Goal: Task Accomplishment & Management: Manage account settings

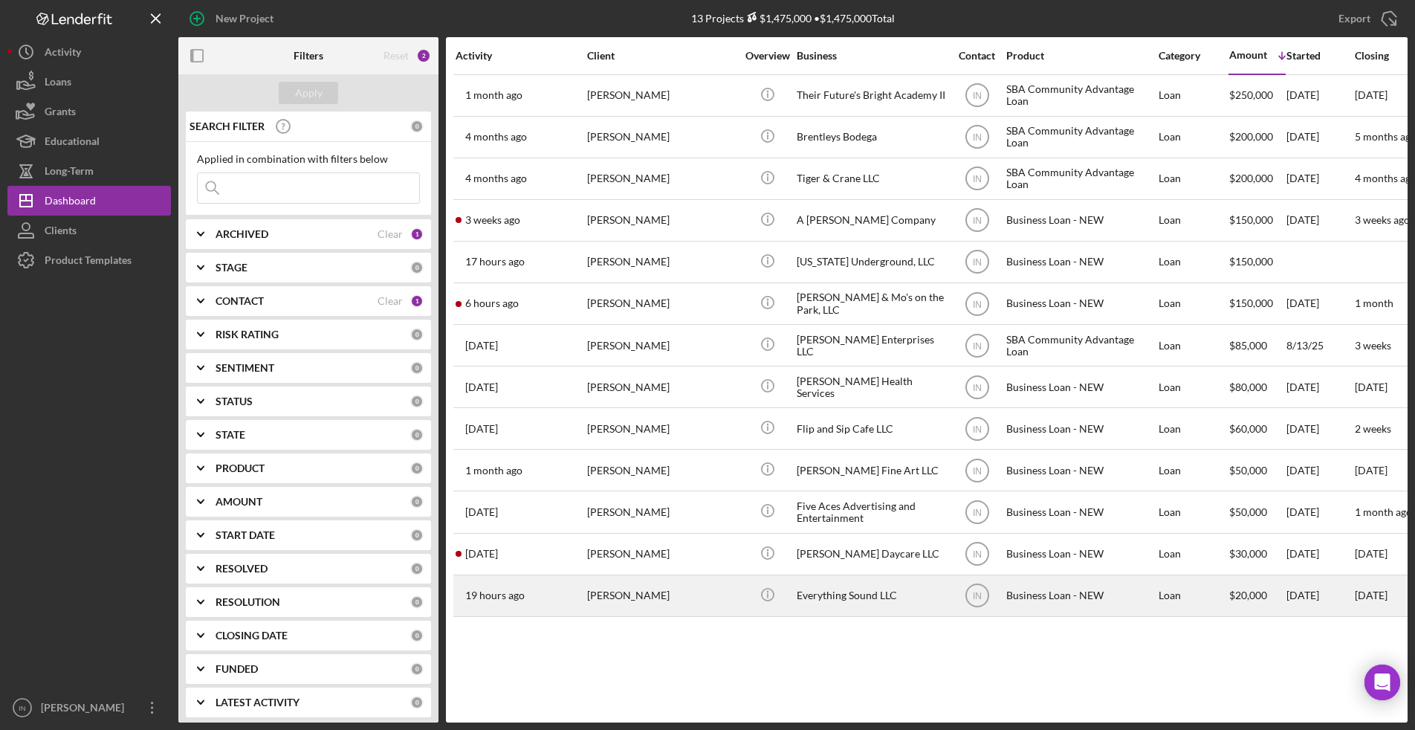
click at [583, 592] on div "19 hours ago [PERSON_NAME]" at bounding box center [521, 595] width 130 height 39
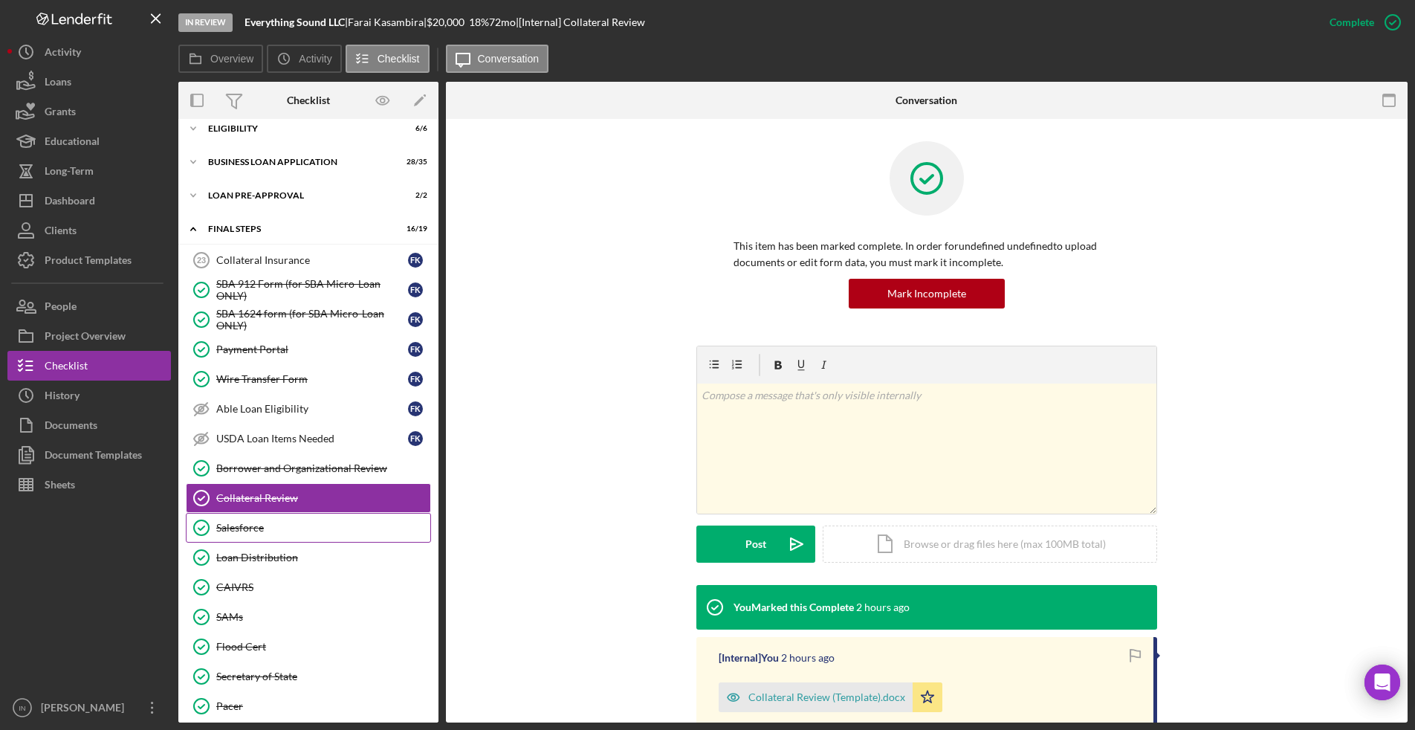
scroll to position [96, 0]
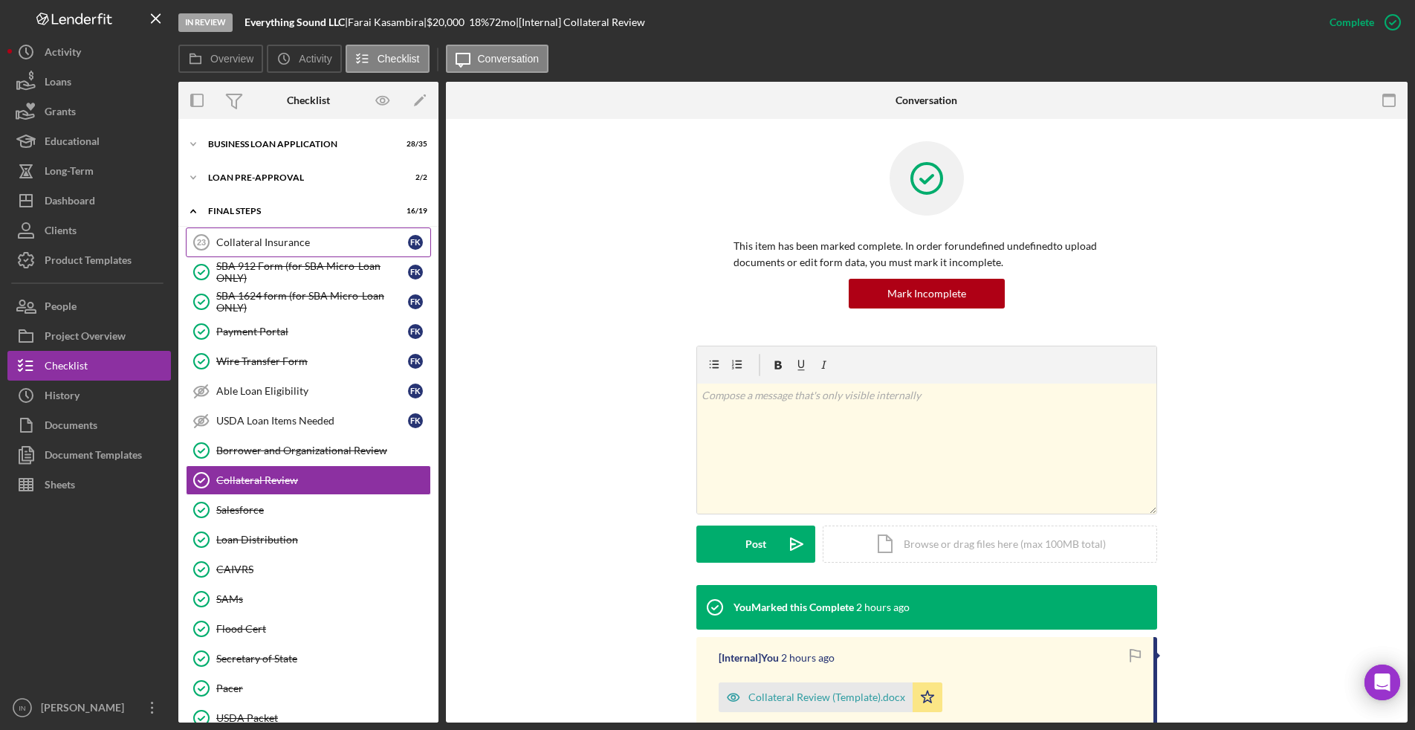
click at [274, 229] on link "Collateral Insurance 23 Collateral Insurance F K" at bounding box center [308, 242] width 245 height 30
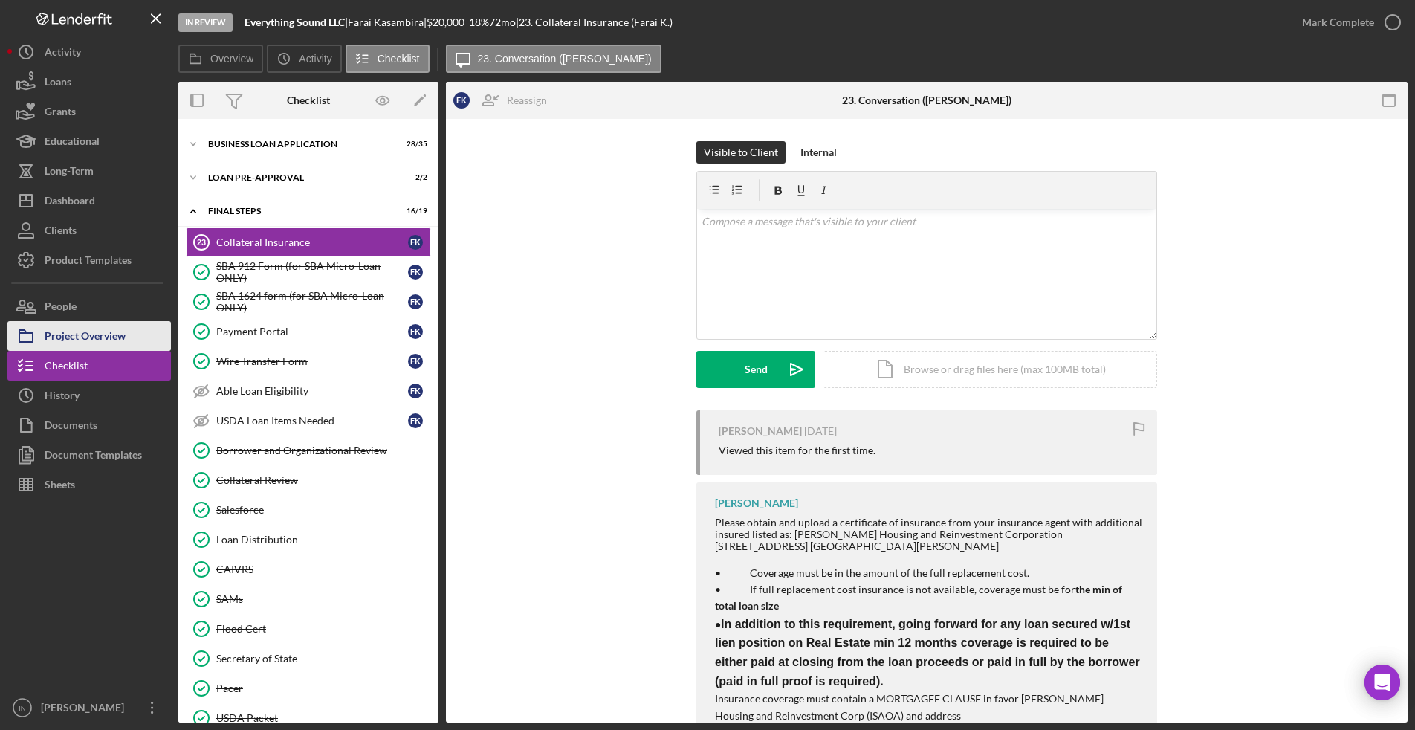
click at [71, 335] on div "Project Overview" at bounding box center [85, 337] width 81 height 33
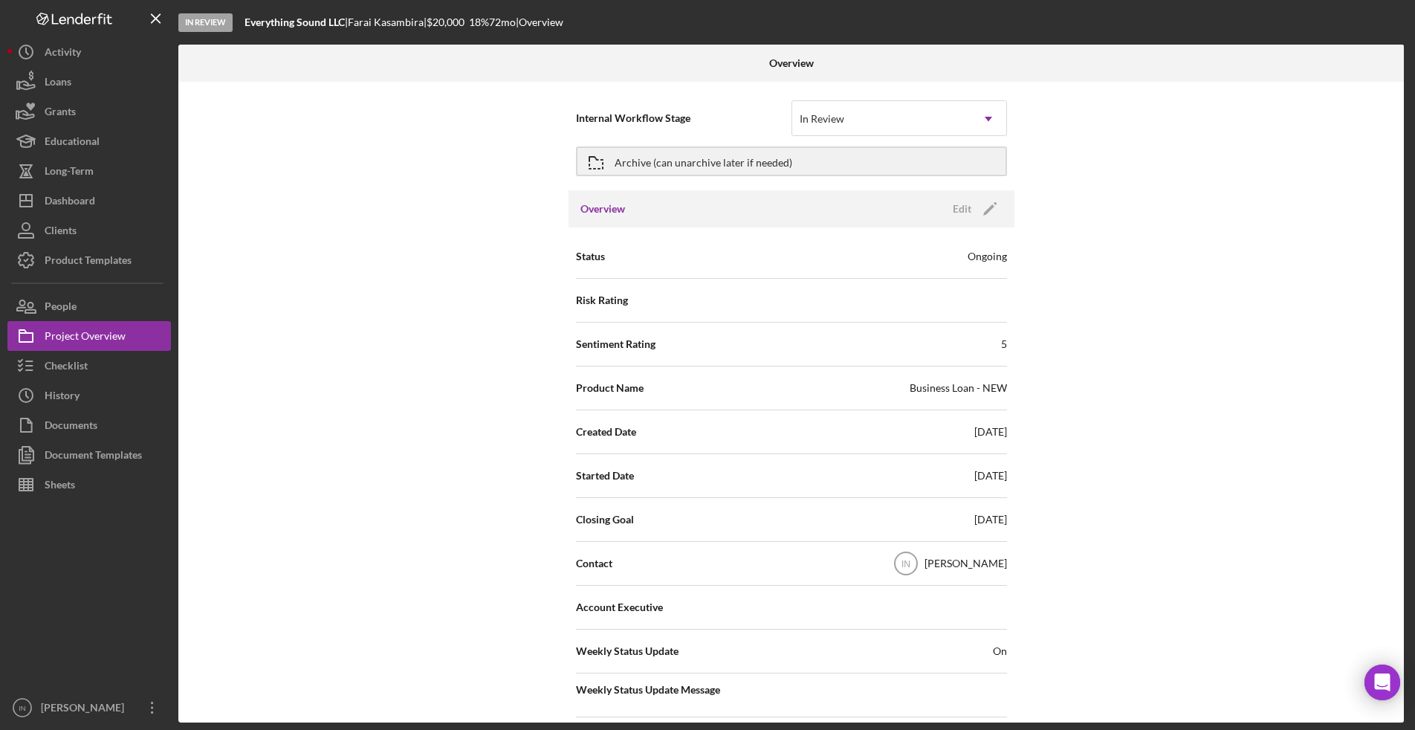
click at [951, 193] on div "Overview Edit Icon/Edit" at bounding box center [792, 208] width 446 height 37
click at [953, 202] on div "Edit" at bounding box center [962, 209] width 19 height 22
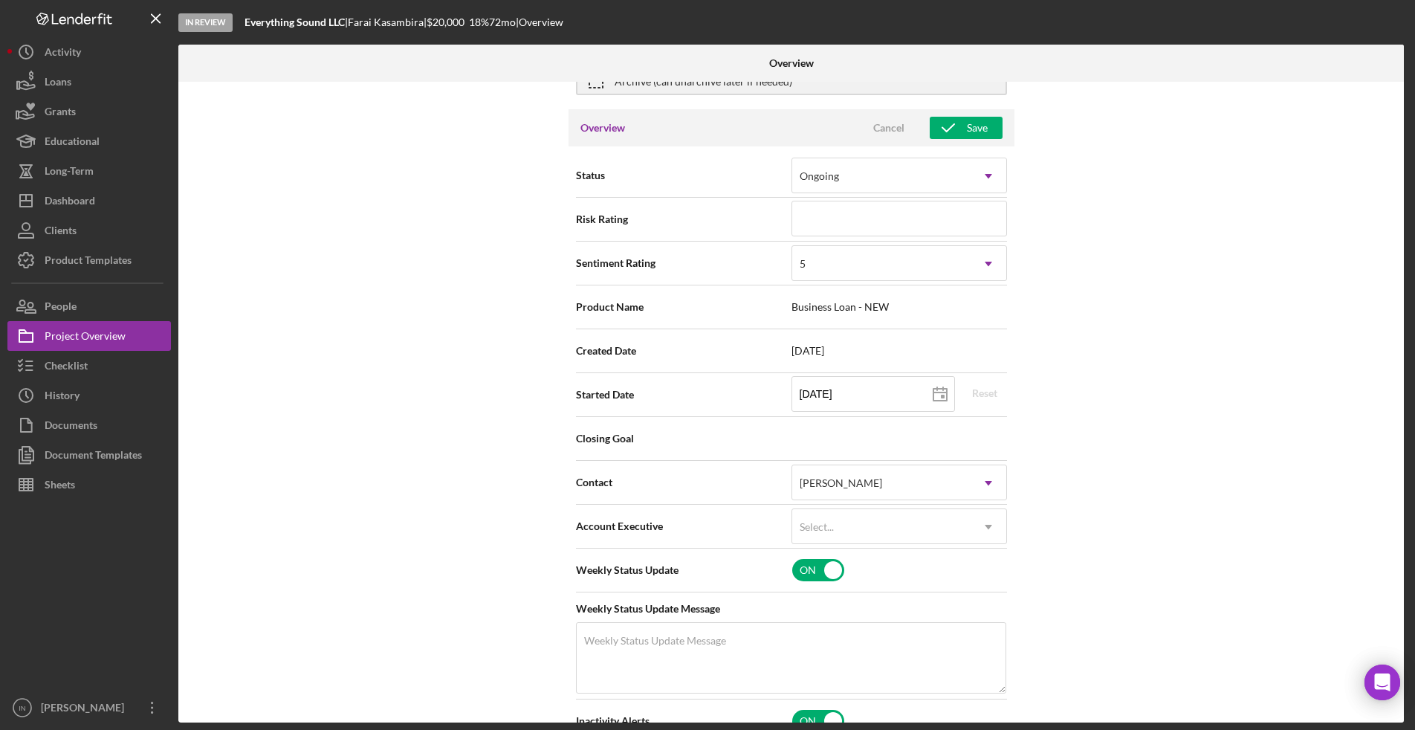
scroll to position [76, 0]
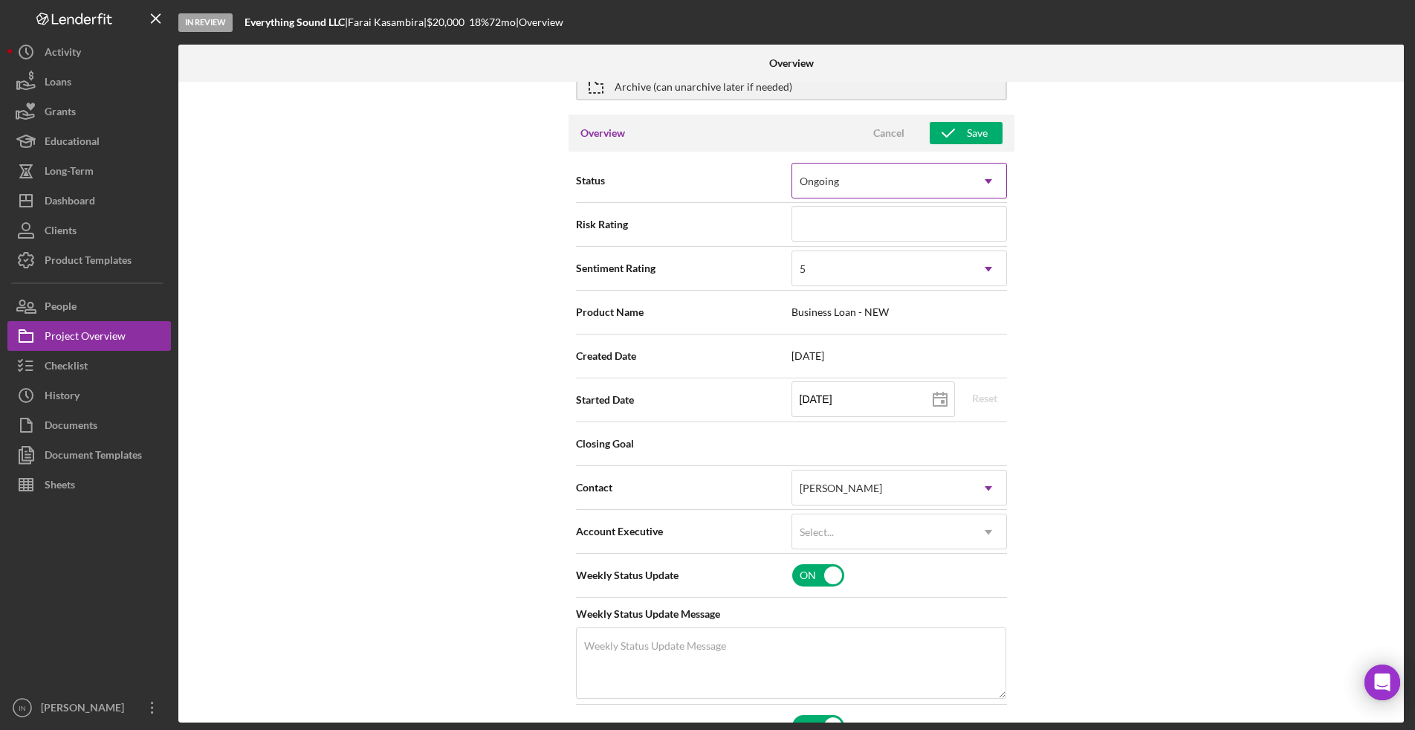
click at [925, 165] on div "Ongoing" at bounding box center [881, 181] width 178 height 34
click at [922, 168] on div "Ongoing" at bounding box center [881, 181] width 178 height 34
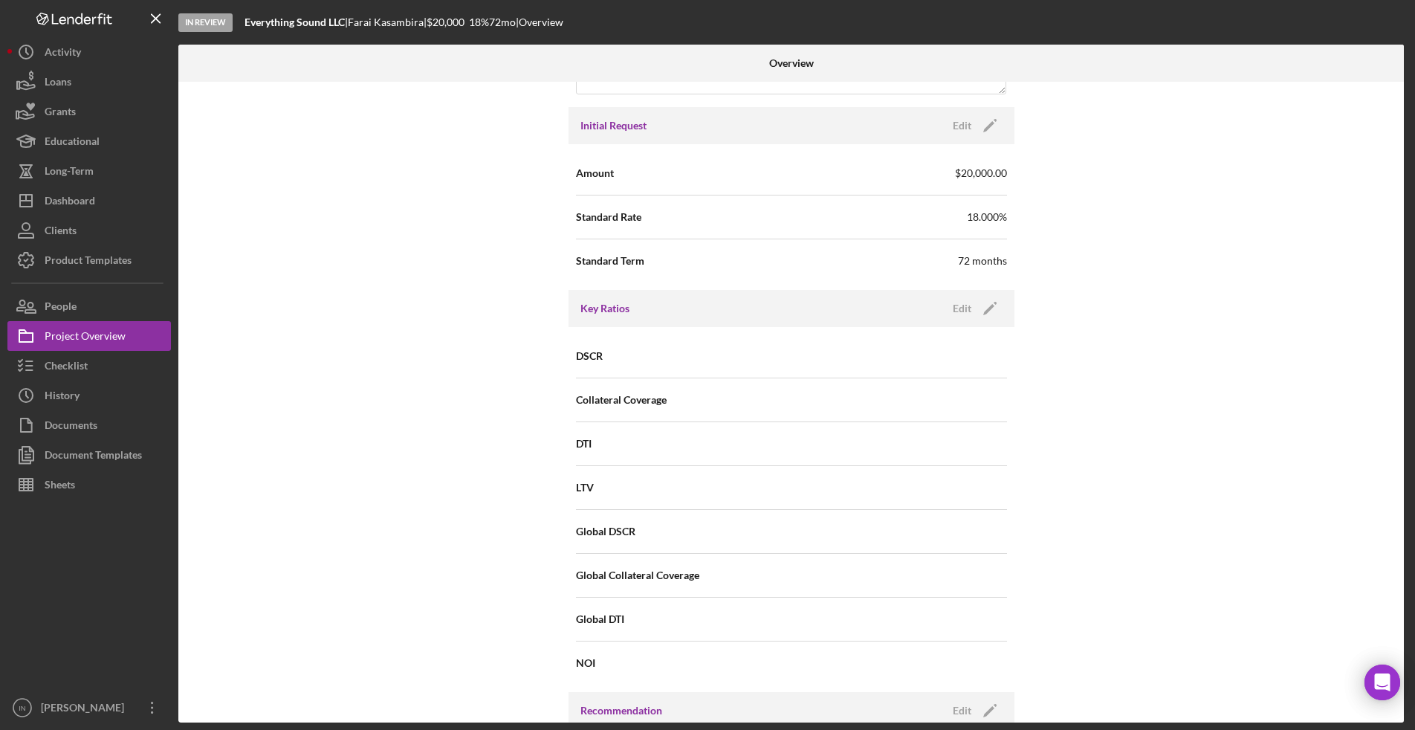
scroll to position [879, 0]
click at [957, 118] on div "Edit" at bounding box center [962, 122] width 19 height 22
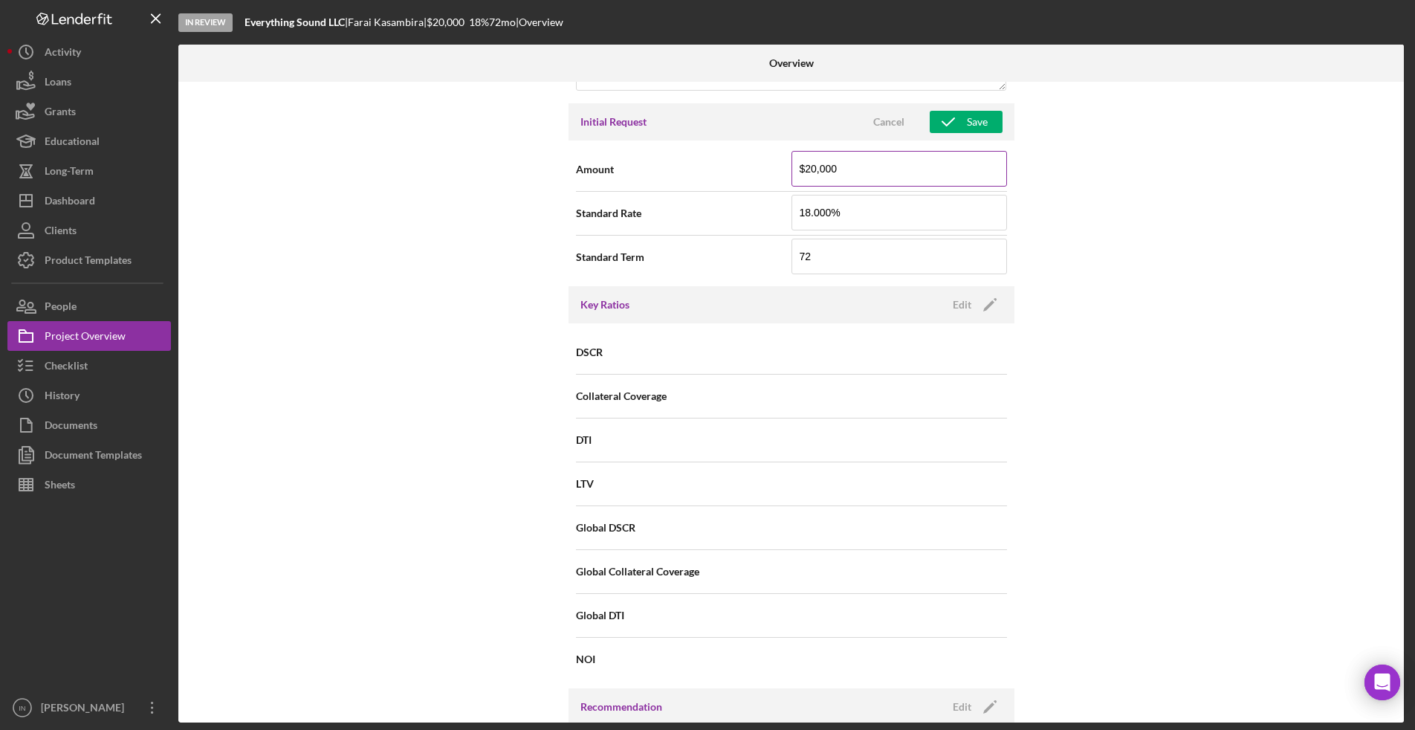
click at [836, 167] on input "$20,000" at bounding box center [900, 169] width 216 height 36
type input "$2"
click at [948, 123] on icon "button" at bounding box center [948, 121] width 37 height 37
click at [870, 160] on input "$999,999" at bounding box center [900, 169] width 216 height 36
type input "$9"
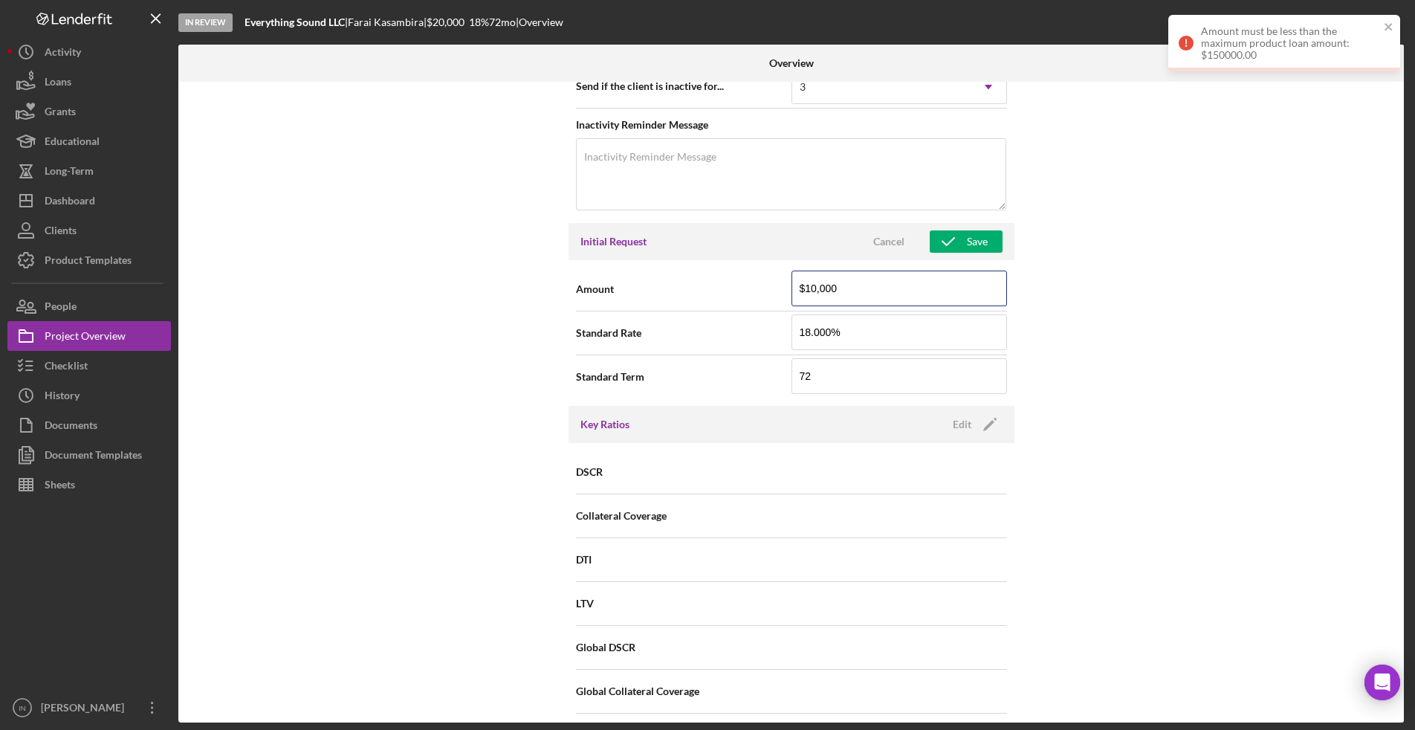
scroll to position [754, 0]
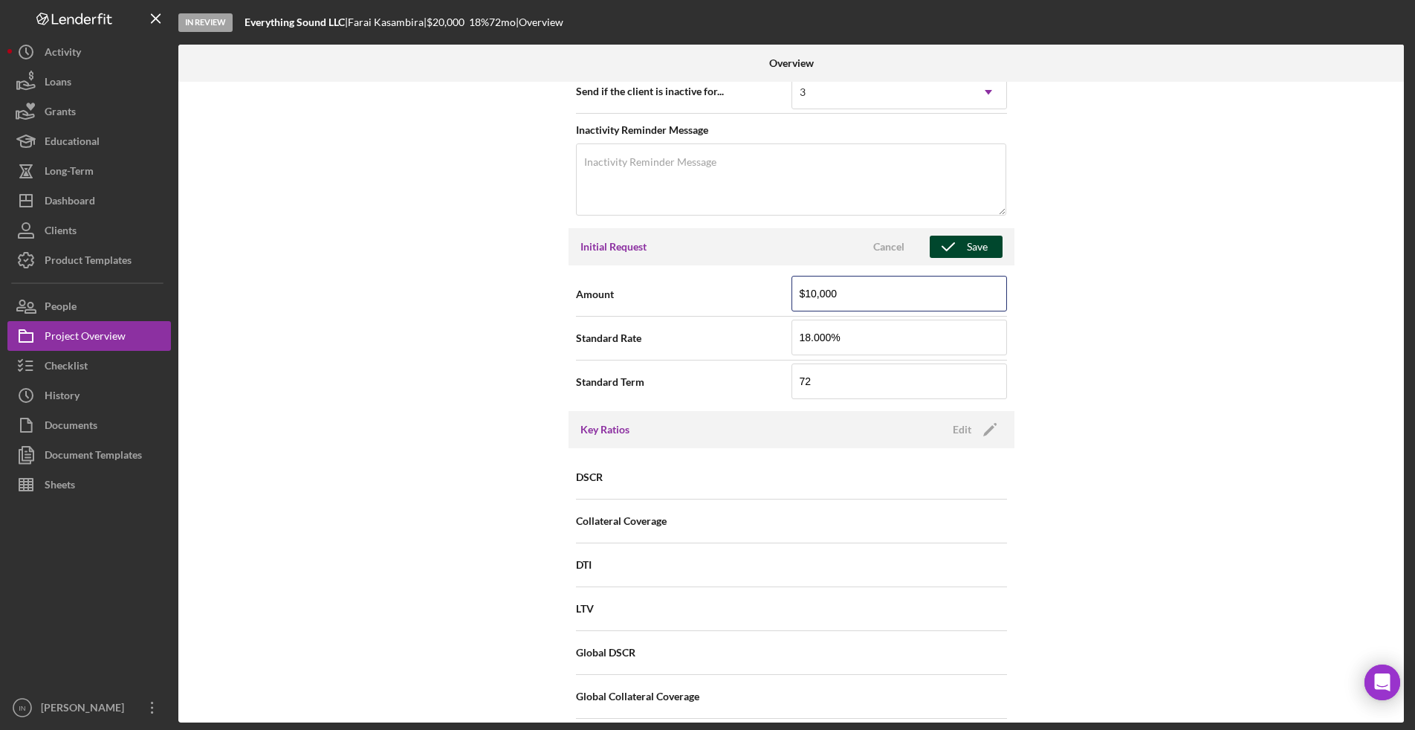
type input "$10,000"
click at [972, 245] on div "Save" at bounding box center [977, 247] width 21 height 22
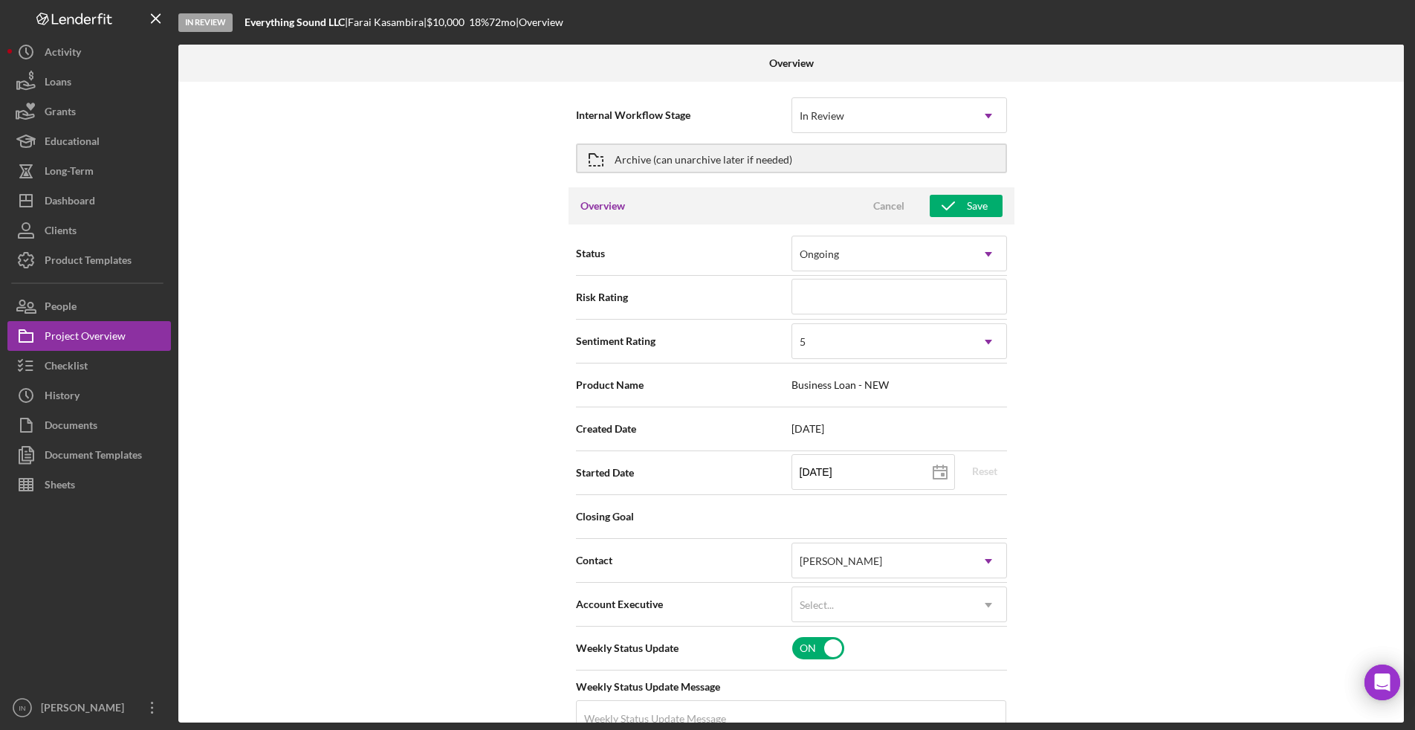
scroll to position [0, 0]
click at [977, 211] on div "Save" at bounding box center [977, 209] width 21 height 22
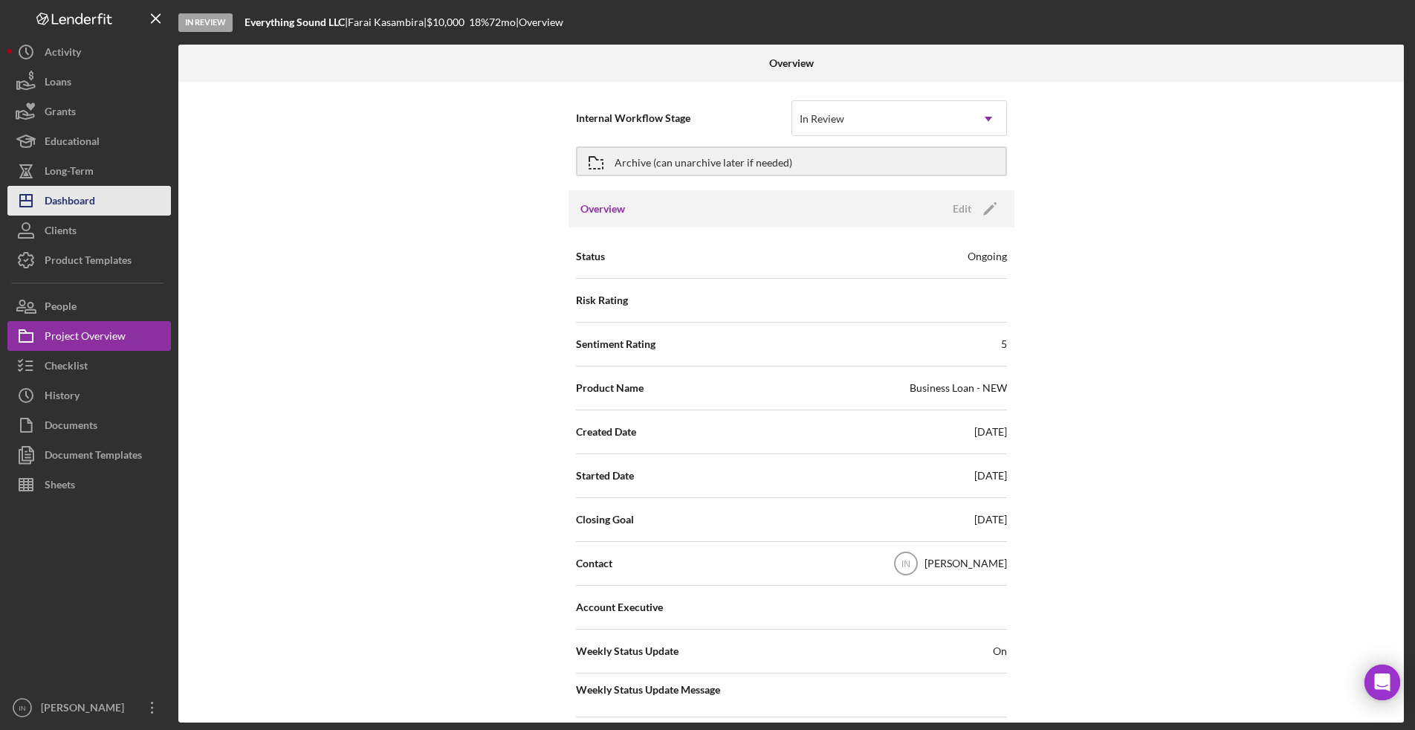
click at [97, 190] on button "Icon/Dashboard Dashboard" at bounding box center [89, 201] width 164 height 30
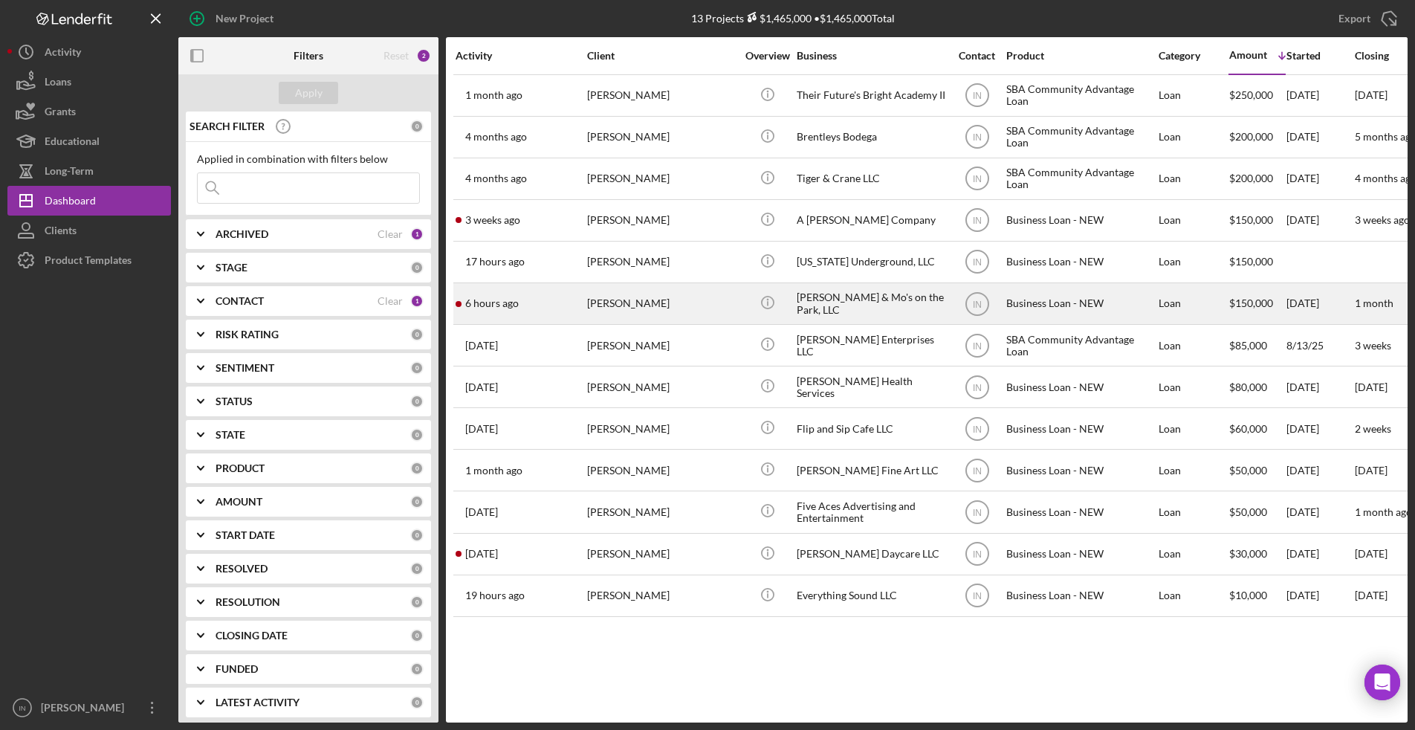
click at [610, 301] on div "[PERSON_NAME]" at bounding box center [661, 303] width 149 height 39
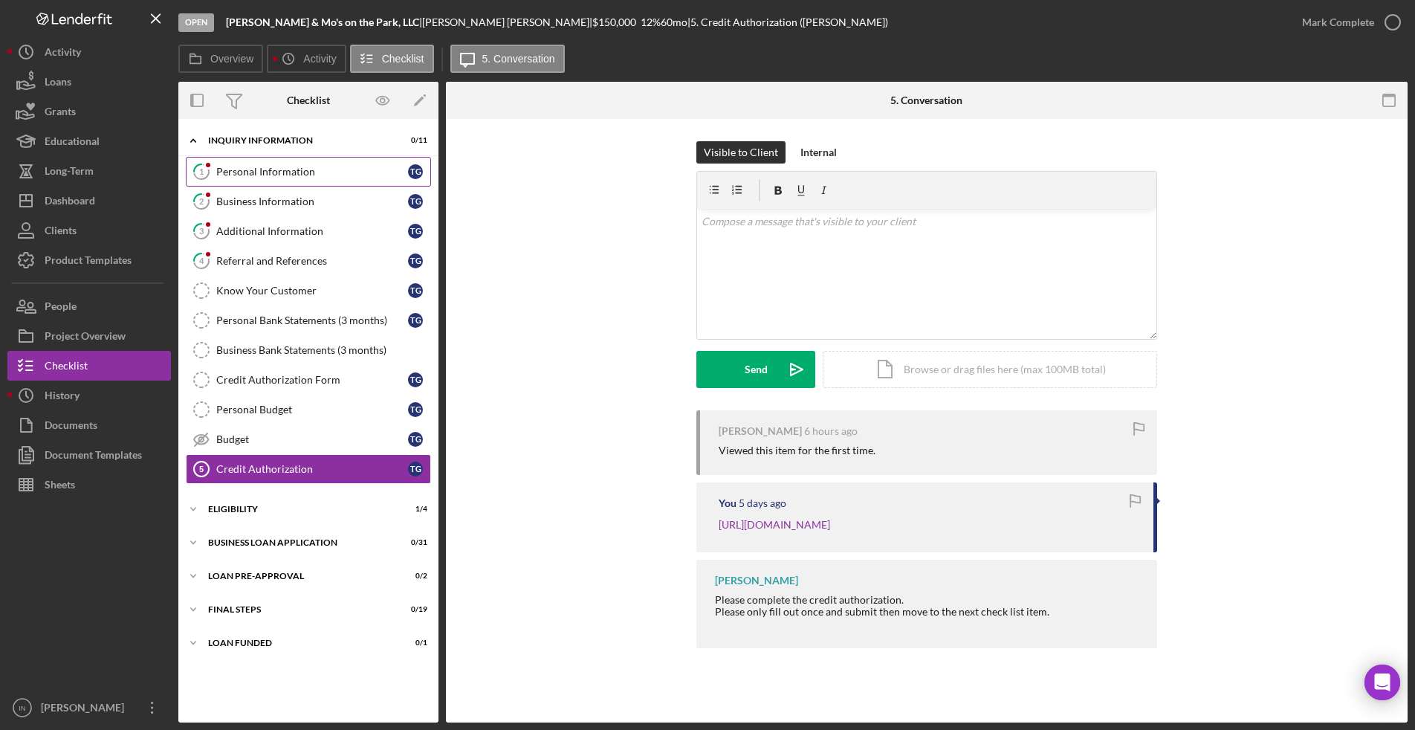
click at [294, 179] on link "1 Personal Information T G" at bounding box center [308, 172] width 245 height 30
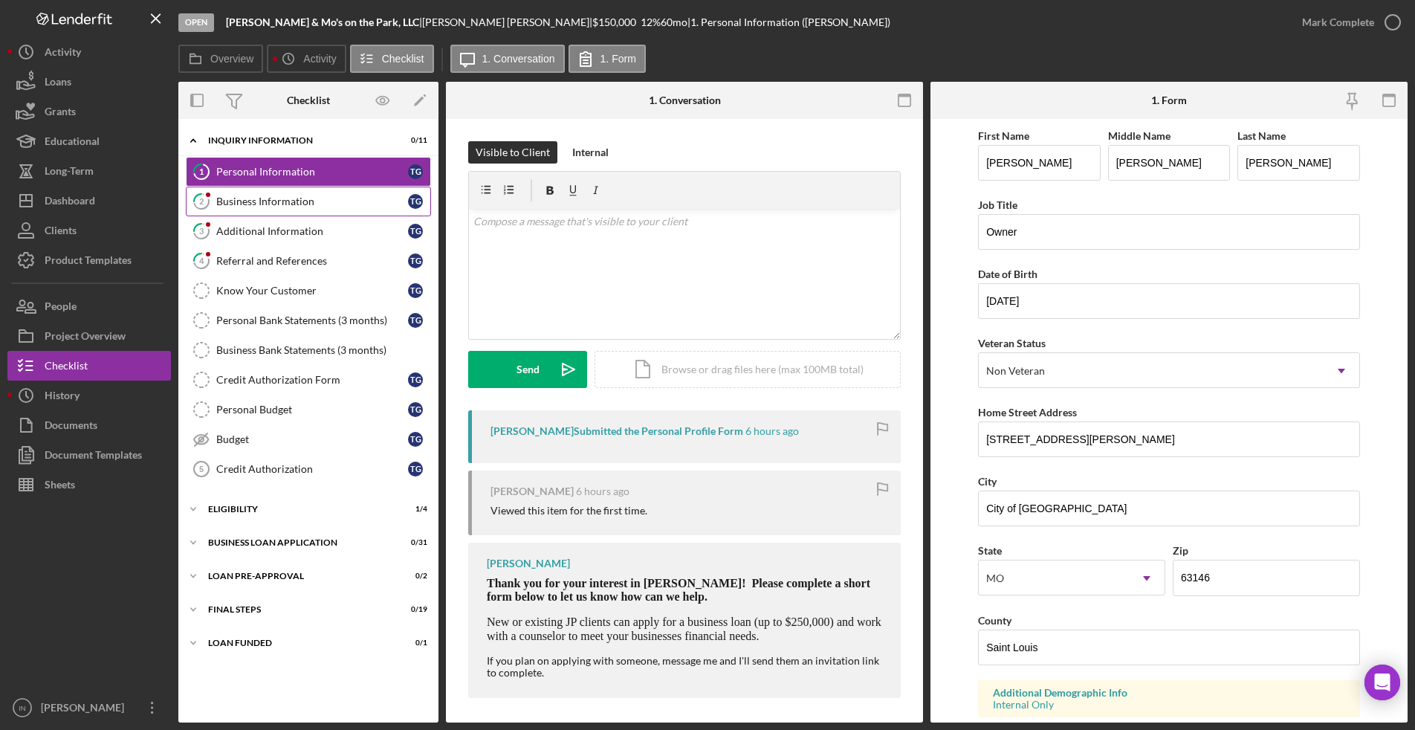
click at [285, 207] on div "Business Information" at bounding box center [312, 201] width 192 height 12
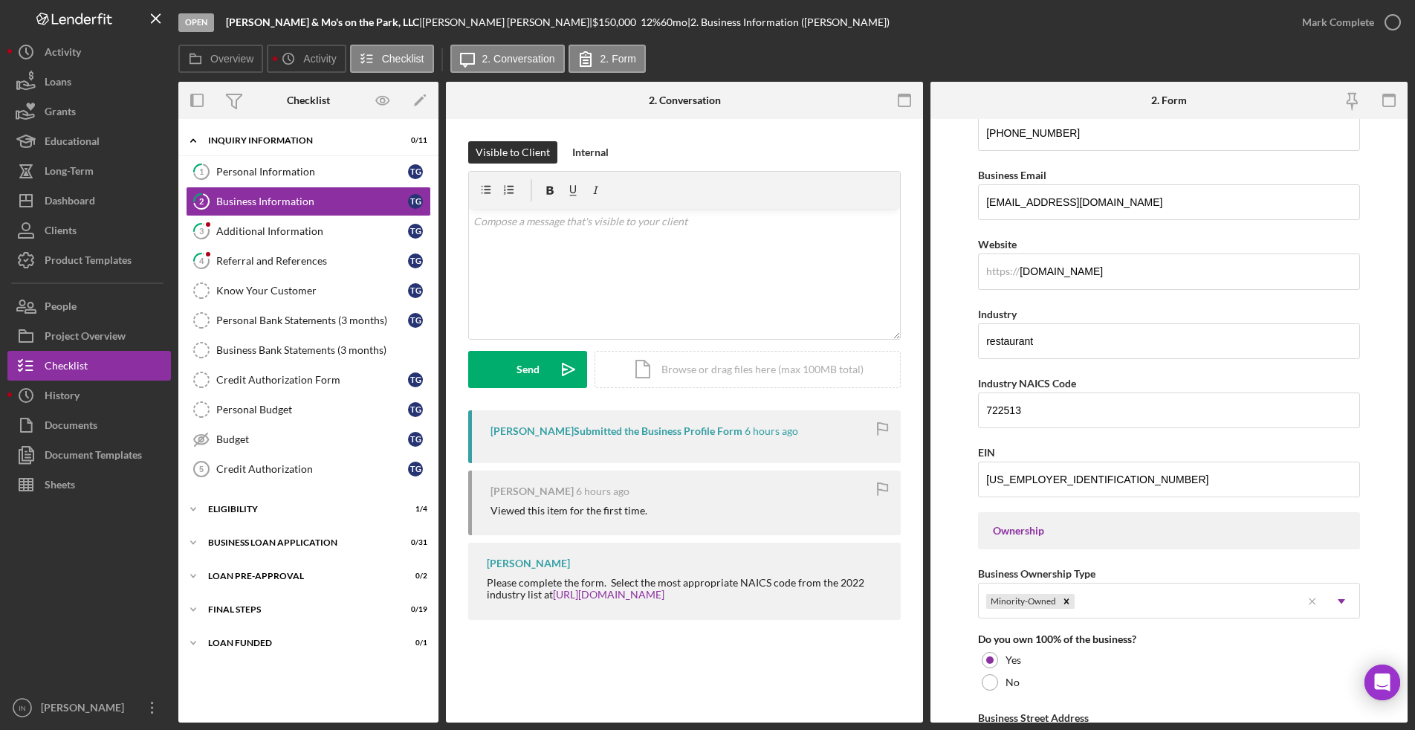
scroll to position [300, 0]
click at [219, 233] on icon "3" at bounding box center [201, 231] width 37 height 37
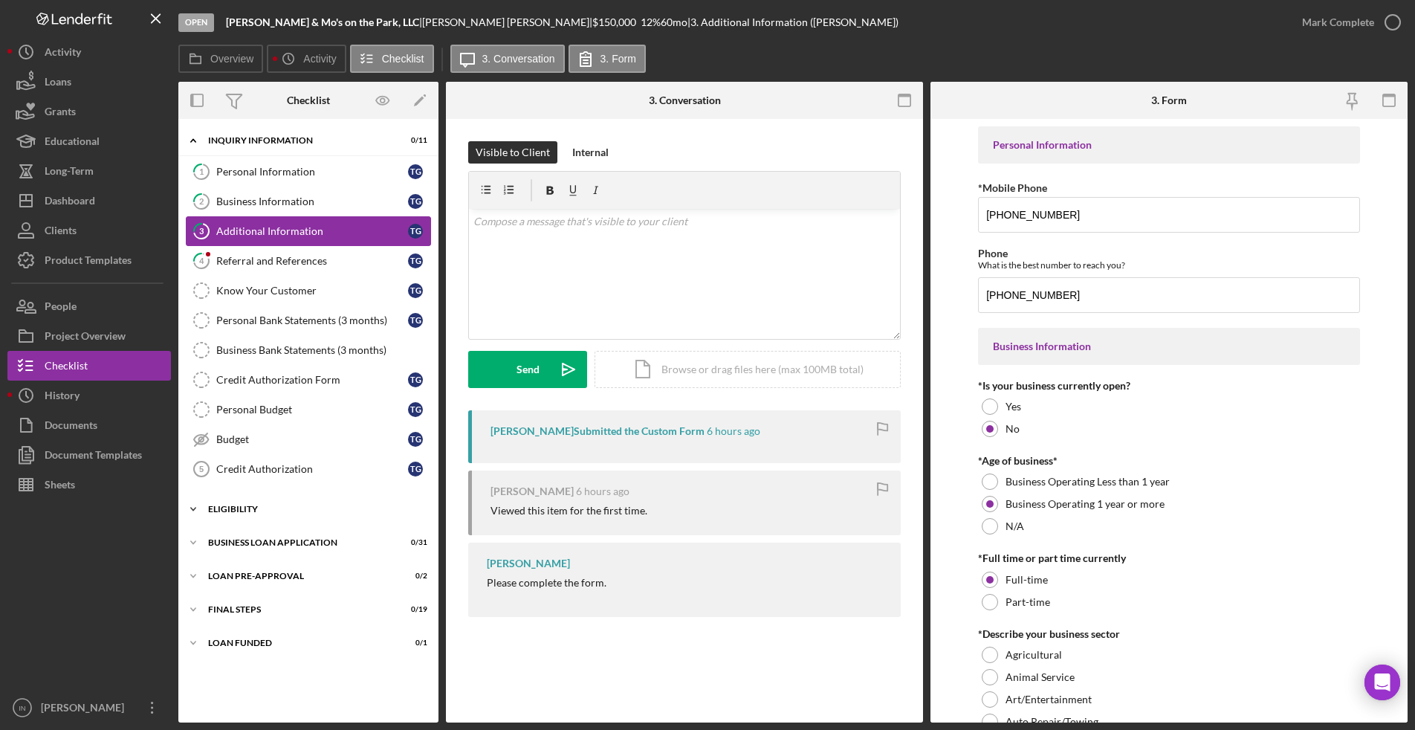
click at [236, 512] on div "ELIGIBILITY" at bounding box center [314, 509] width 212 height 9
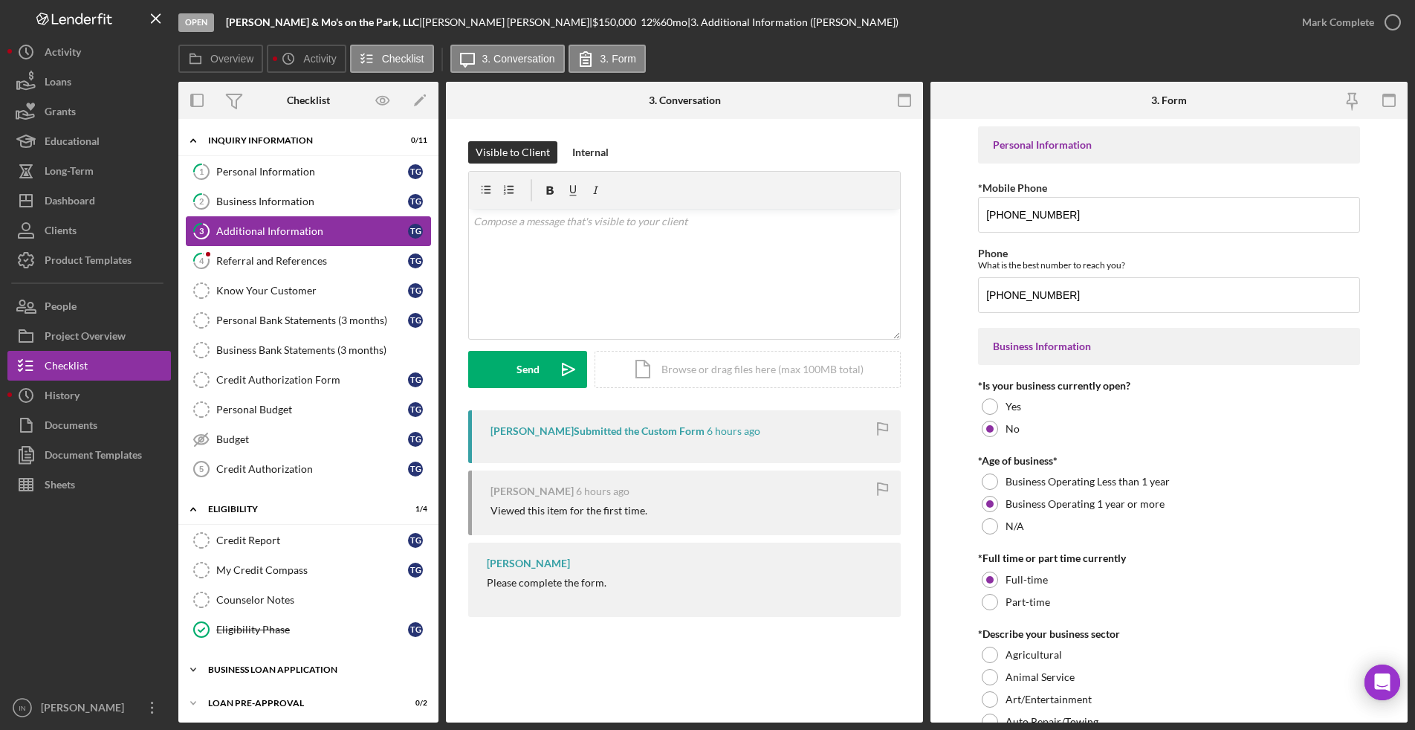
click at [285, 670] on div "BUSINESS LOAN APPLICATION" at bounding box center [314, 669] width 212 height 9
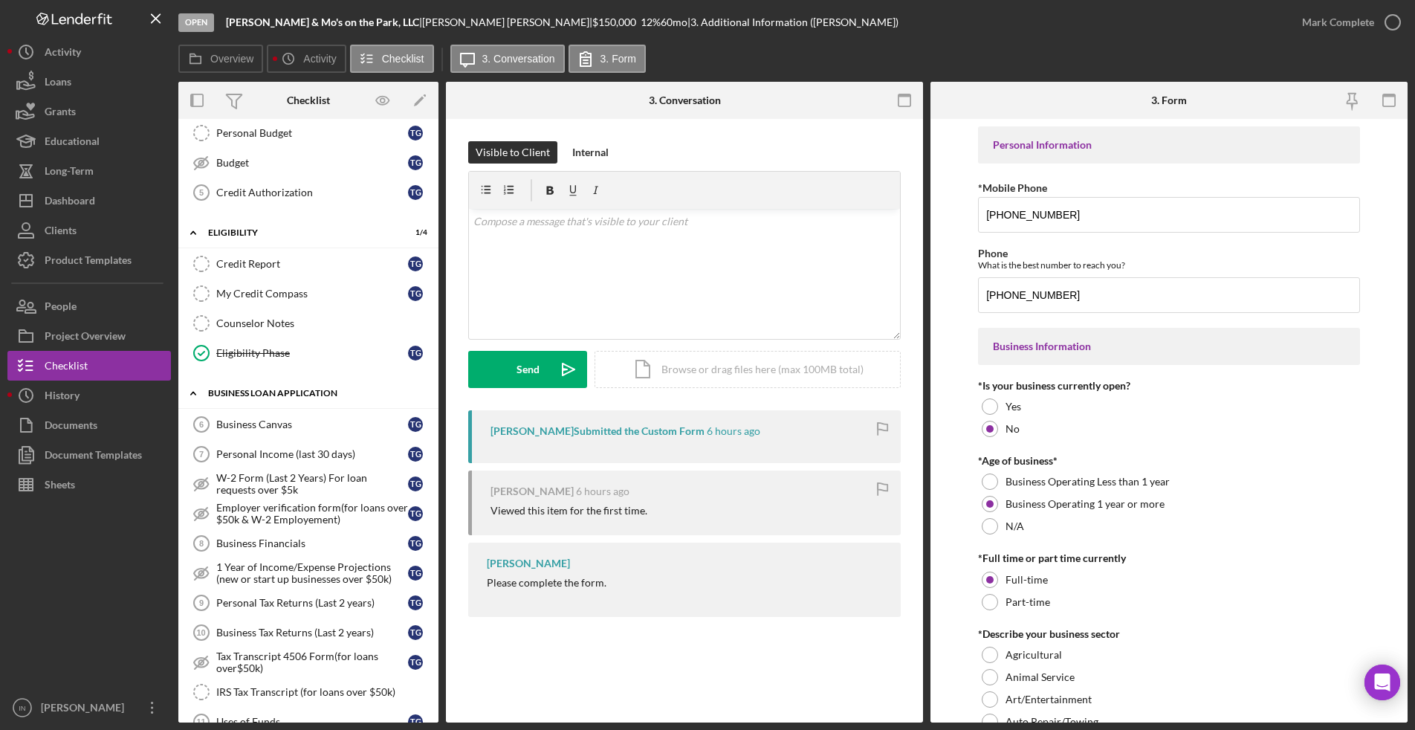
scroll to position [273, 0]
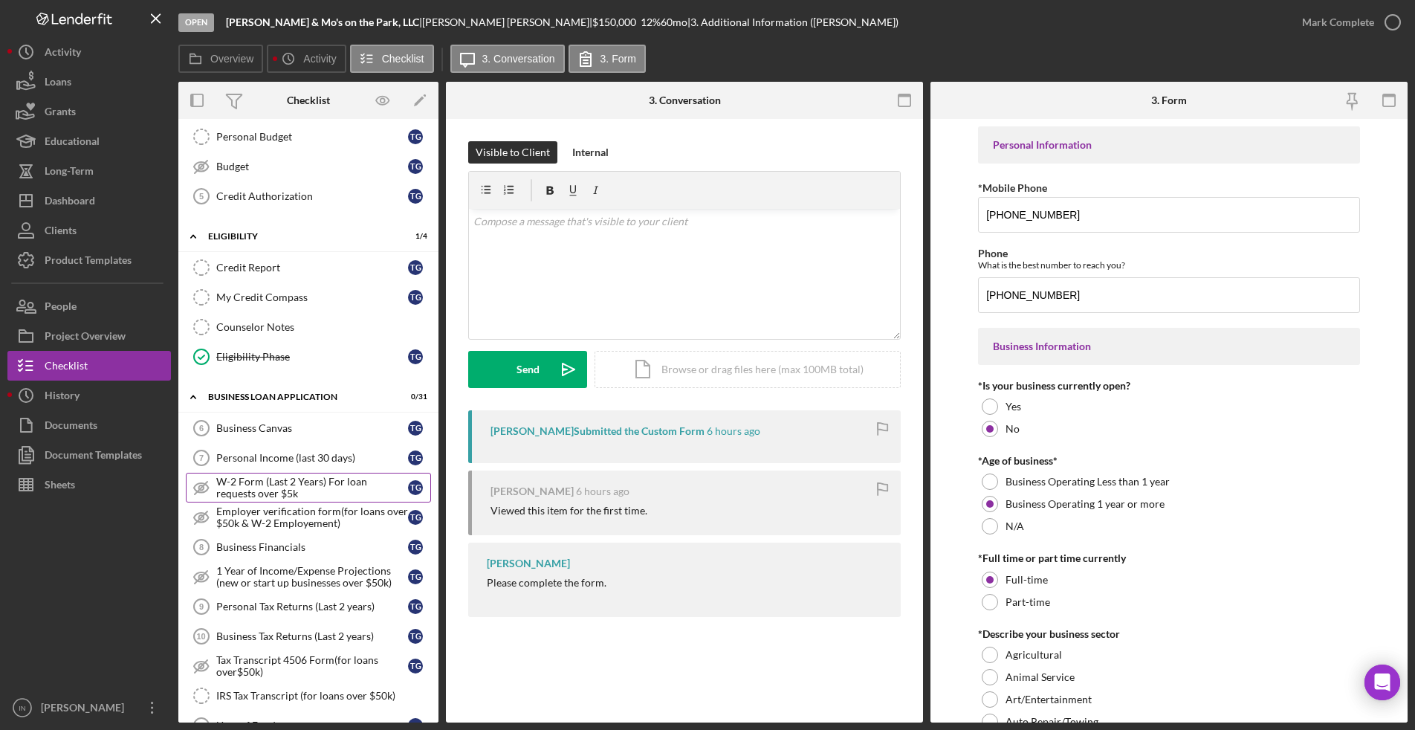
click at [271, 479] on div "W-2 Form (Last 2 Years) For loan requests over $5k" at bounding box center [312, 488] width 192 height 24
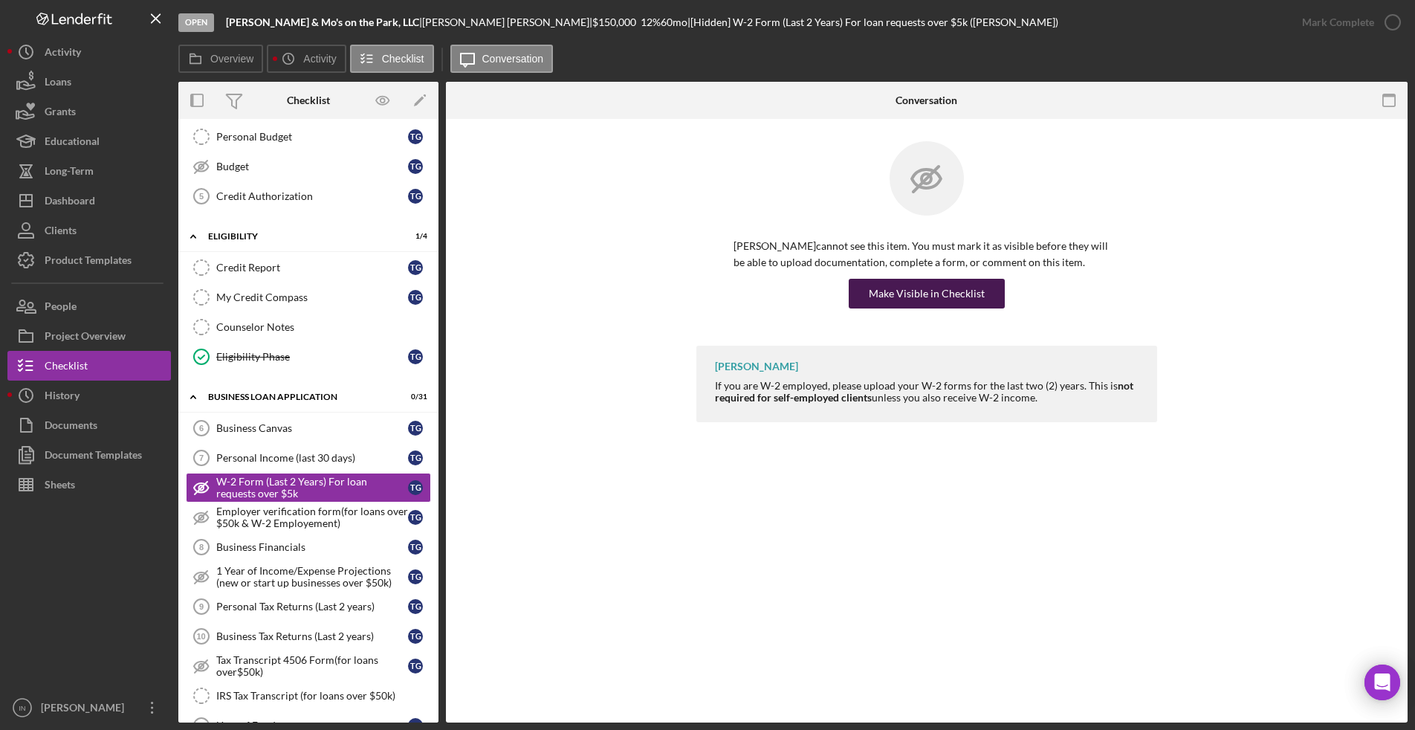
click at [896, 282] on div "Make Visible in Checklist" at bounding box center [927, 294] width 116 height 30
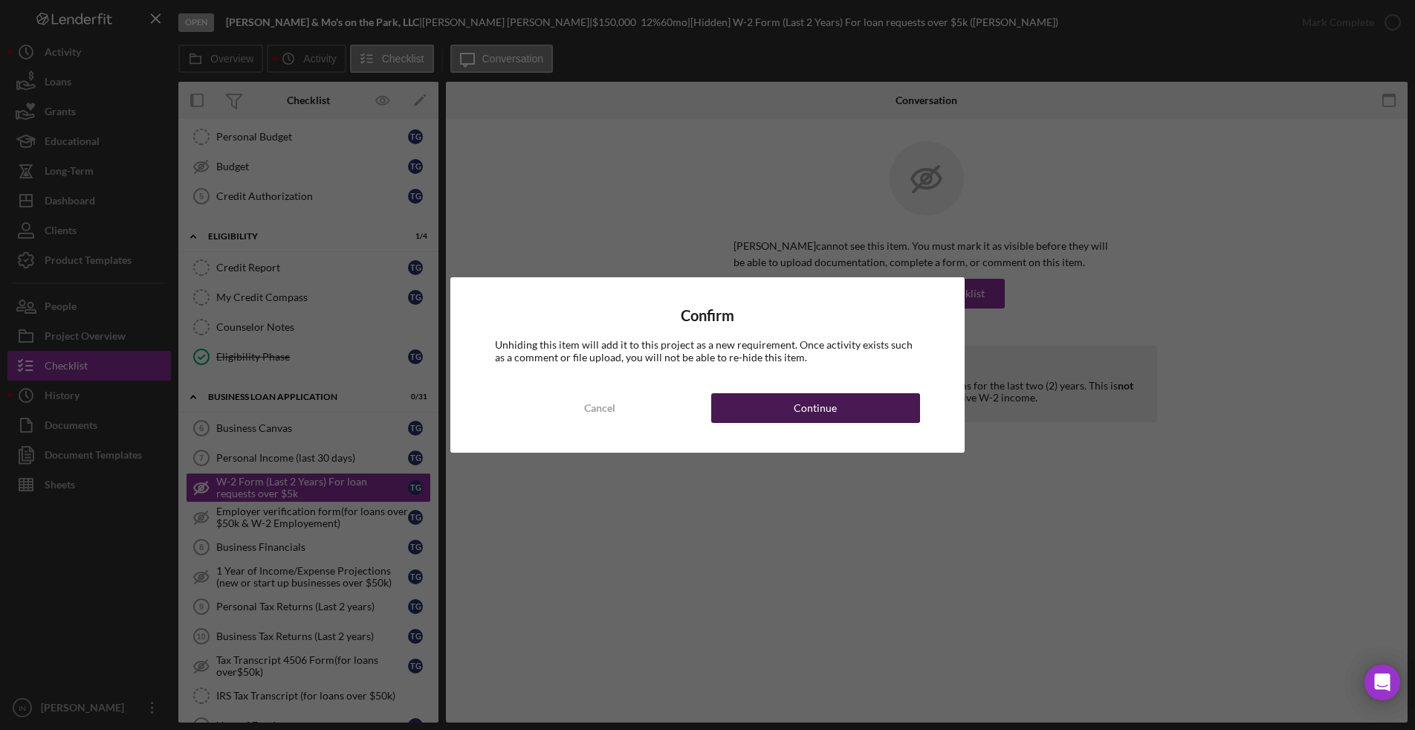
click at [754, 403] on button "Continue" at bounding box center [815, 408] width 209 height 30
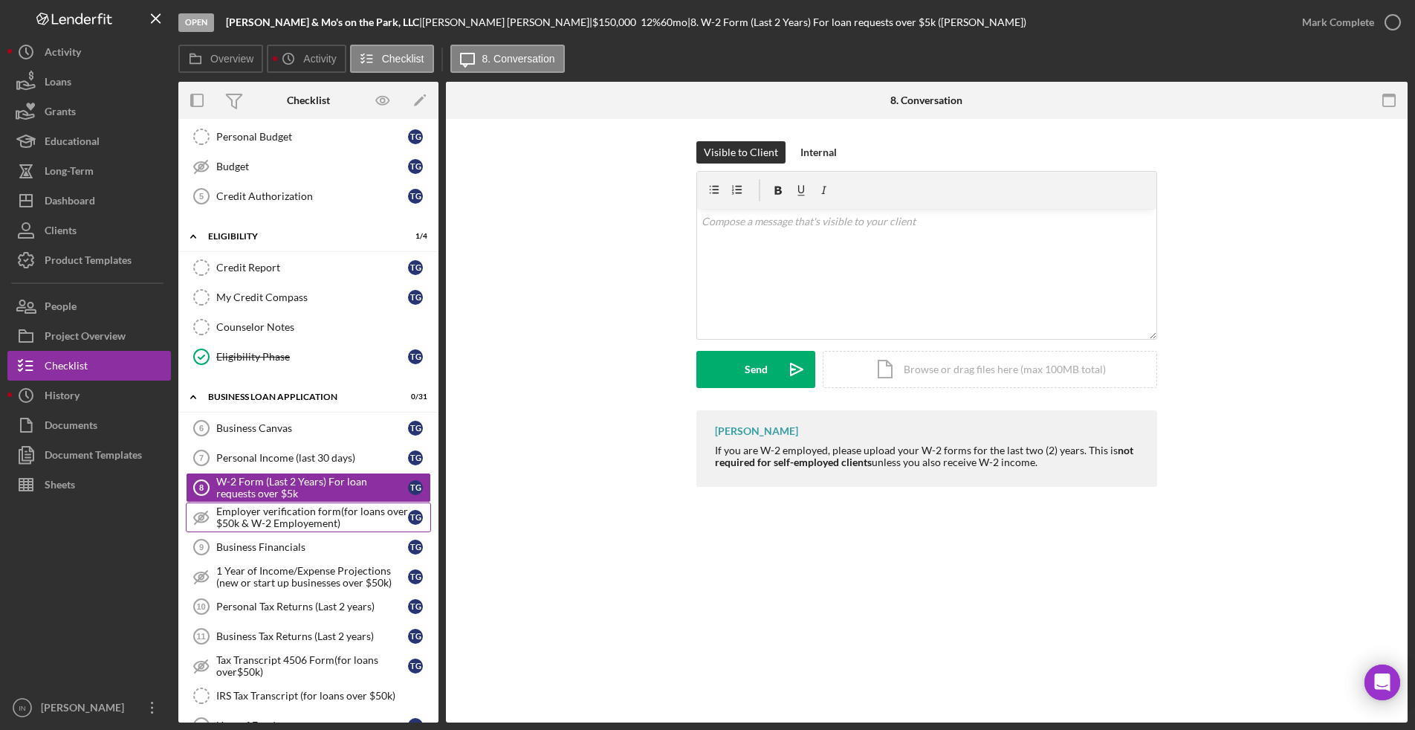
click at [254, 528] on div "Employer verification form(for loans over $50k & W-2 Employement)" at bounding box center [312, 517] width 192 height 24
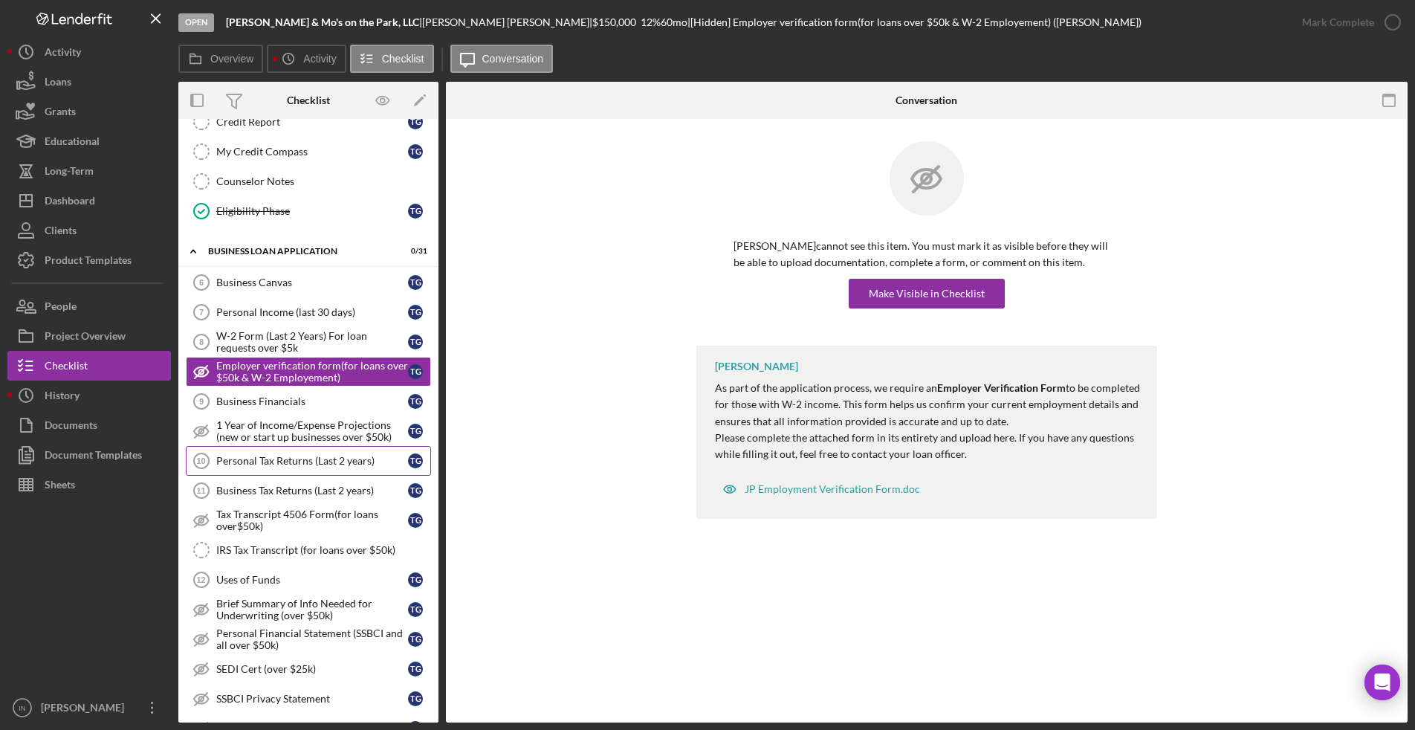
scroll to position [420, 0]
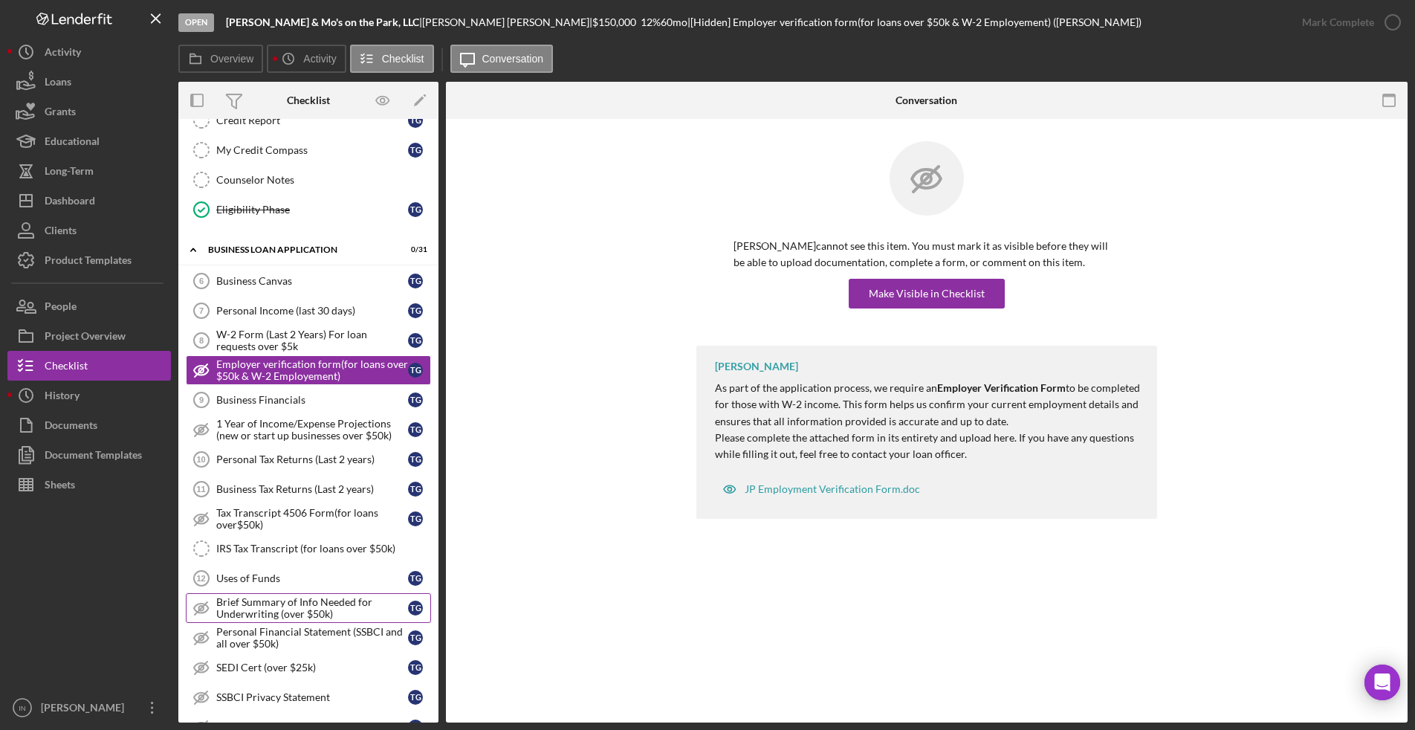
click at [268, 612] on div "Brief Summary of Info Needed for Underwriting (over $50k)" at bounding box center [312, 608] width 192 height 24
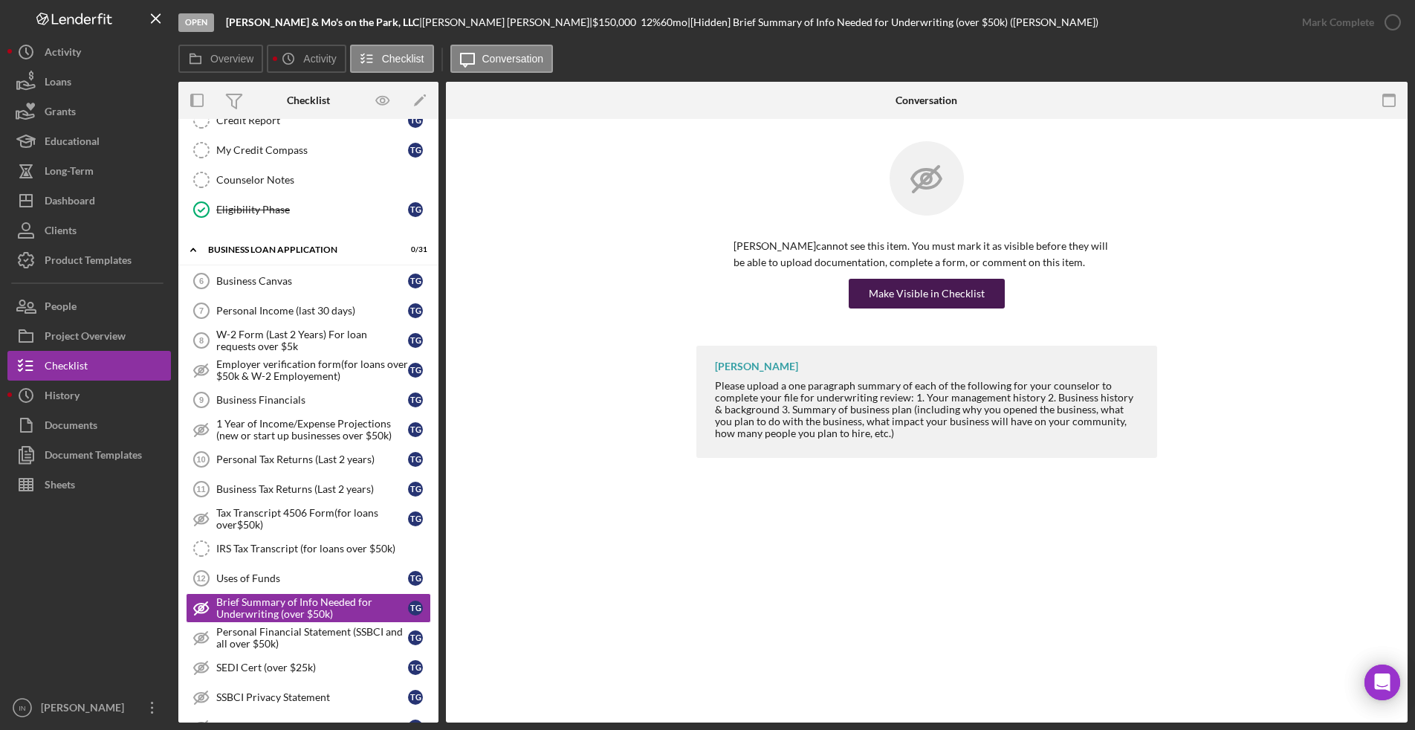
click at [915, 294] on div "Make Visible in Checklist" at bounding box center [927, 294] width 116 height 30
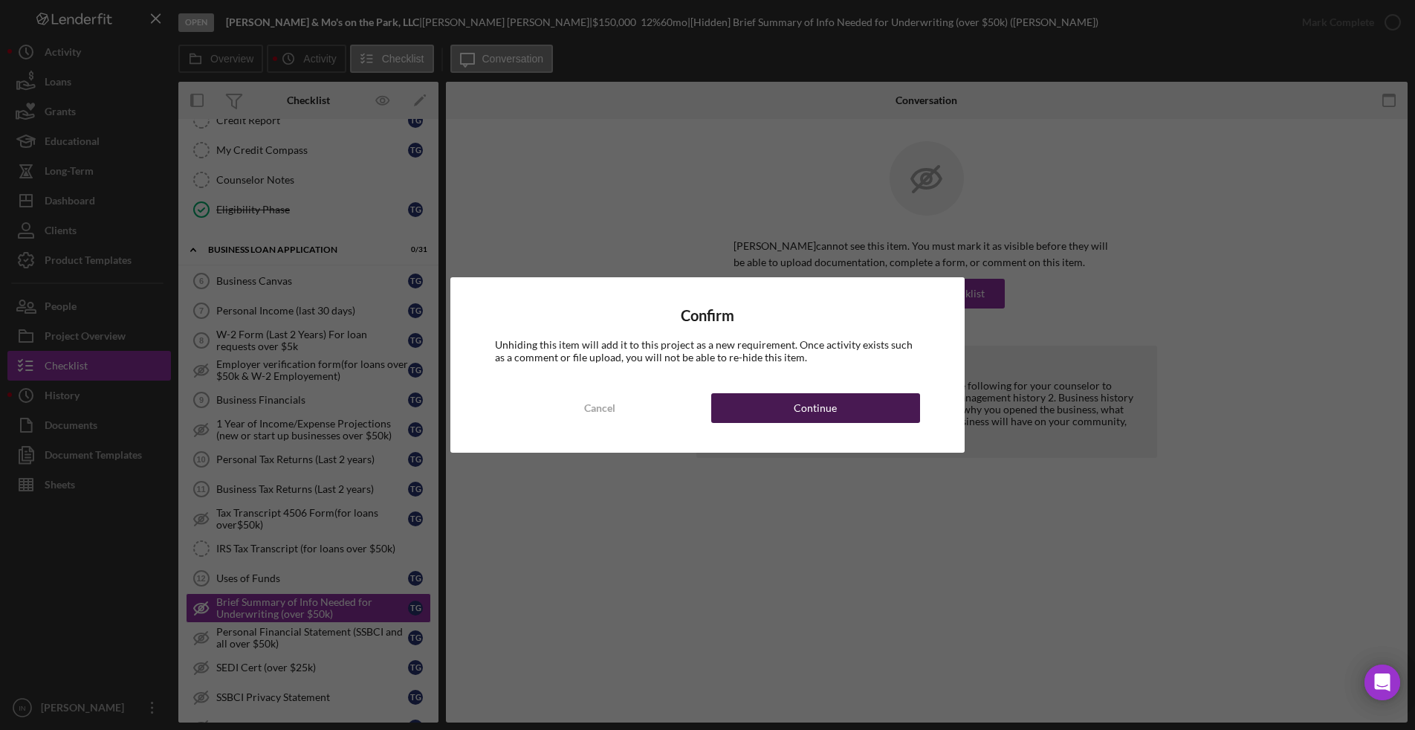
click at [783, 395] on button "Continue" at bounding box center [815, 408] width 209 height 30
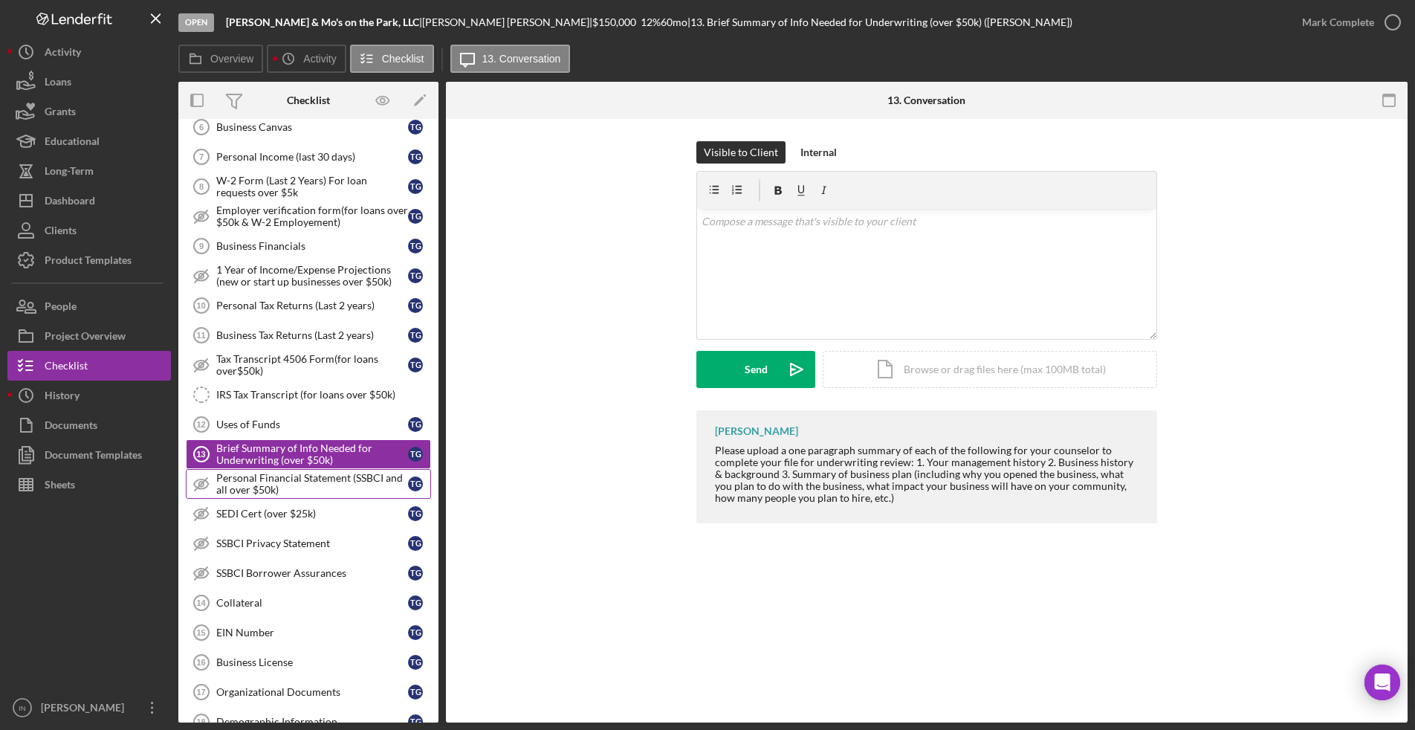
scroll to position [584, 0]
